Goal: Check status

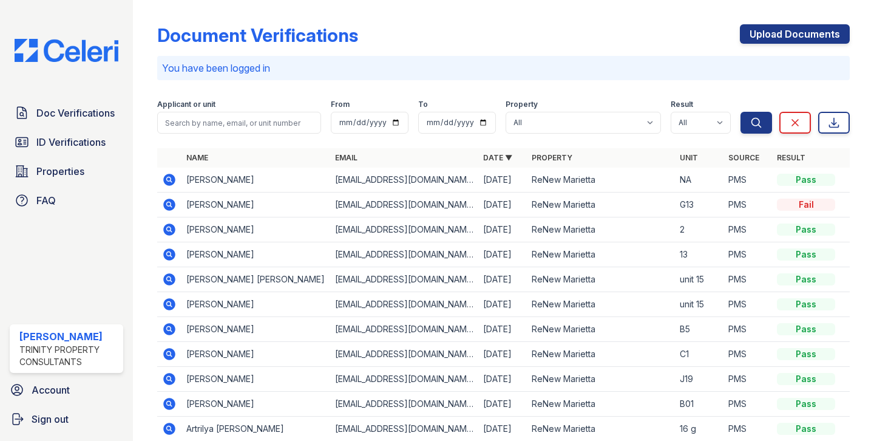
click at [168, 203] on icon at bounding box center [169, 203] width 3 height 3
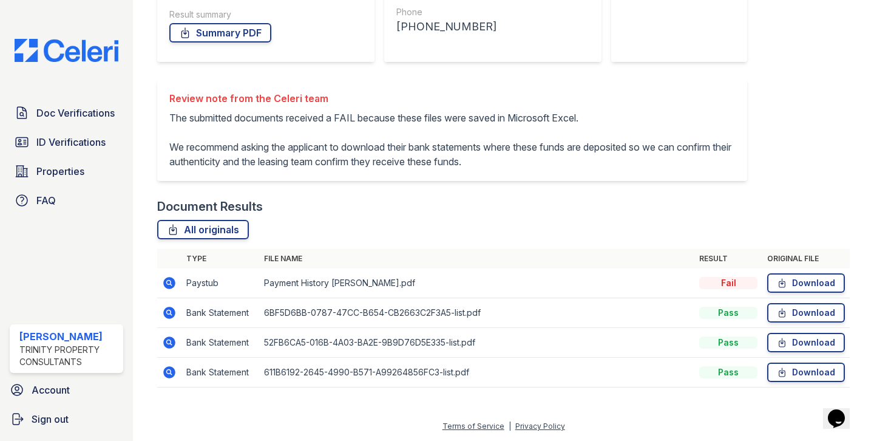
click at [169, 283] on icon at bounding box center [169, 281] width 3 height 3
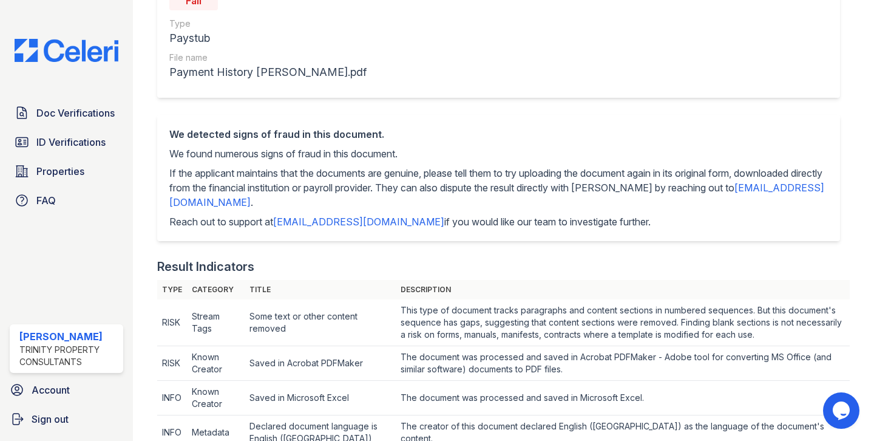
scroll to position [502, 0]
